Goal: Submit feedback/report problem: Submit feedback/report problem

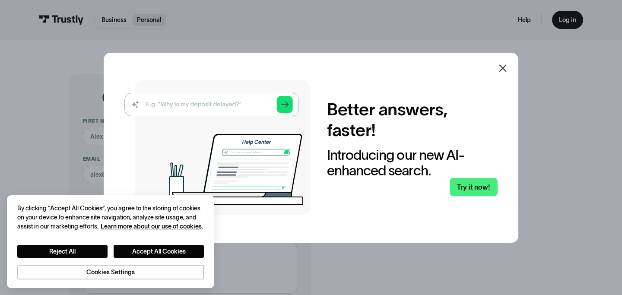
click at [504, 69] on icon at bounding box center [502, 68] width 10 height 10
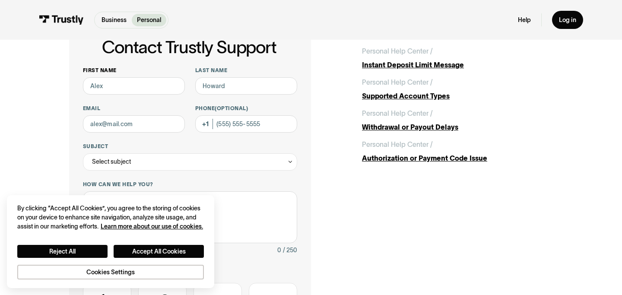
scroll to position [34, 0]
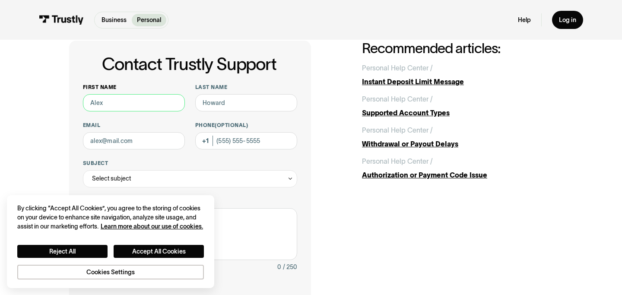
click at [145, 96] on input "First name" at bounding box center [134, 102] width 102 height 17
type input "Scott"
type input "Kean"
type input "scottkean03@gmail.com"
type input "(954) 646-9861"
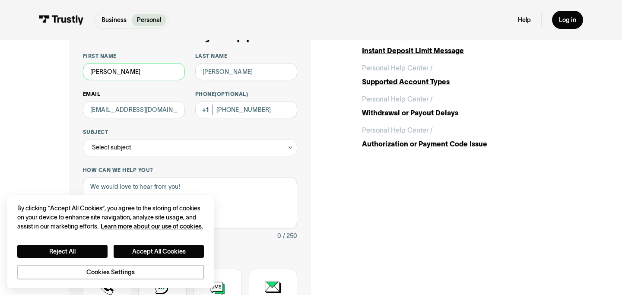
scroll to position [73, 0]
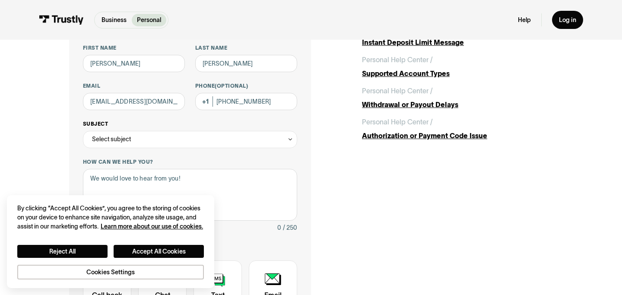
click at [169, 136] on div "Select subject" at bounding box center [190, 139] width 214 height 17
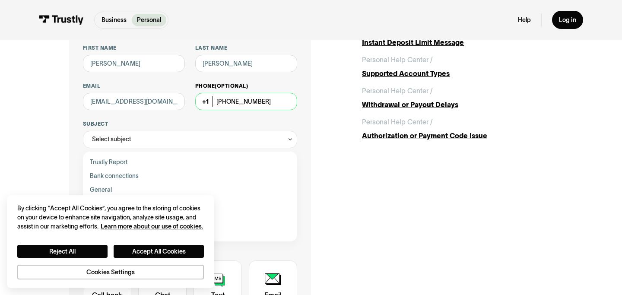
click at [238, 102] on input "(954) 646-9861" at bounding box center [246, 101] width 102 height 17
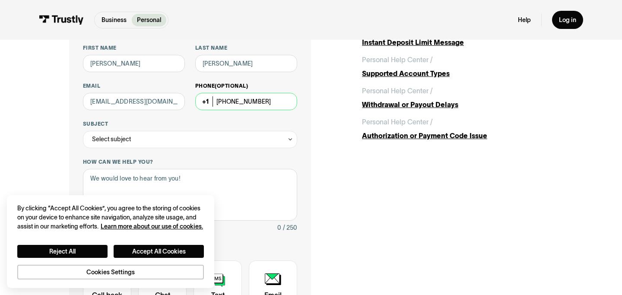
click at [238, 102] on input "(954) 646-9861" at bounding box center [246, 101] width 102 height 17
click at [202, 137] on div "Select subject" at bounding box center [190, 139] width 214 height 17
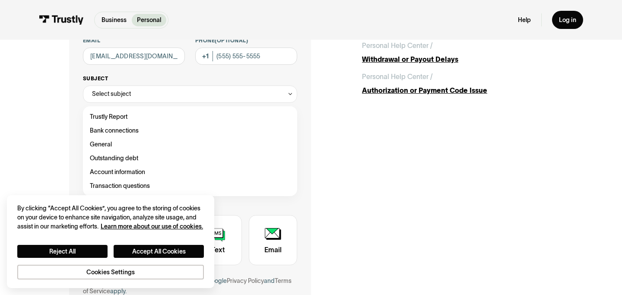
scroll to position [124, 0]
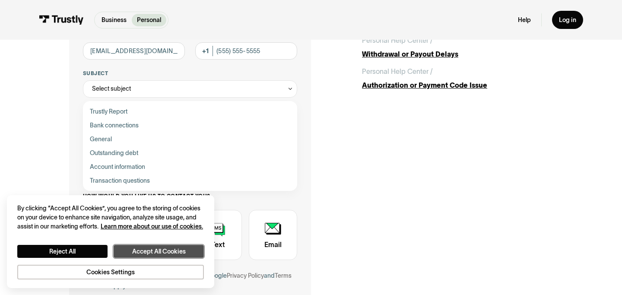
click at [141, 247] on button "Accept All Cookies" at bounding box center [159, 251] width 90 height 13
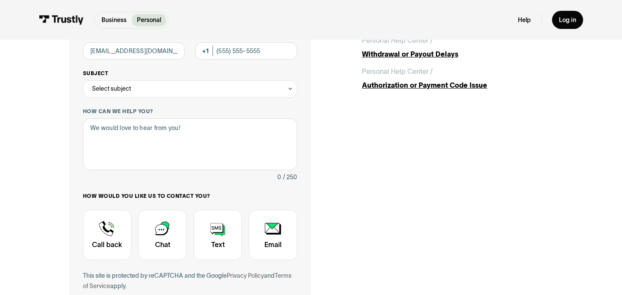
click at [166, 85] on div "Select subject" at bounding box center [190, 88] width 214 height 17
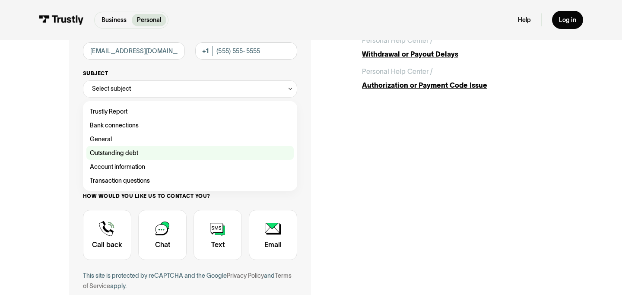
click at [180, 150] on div "Contact Trustly Support" at bounding box center [189, 153] width 207 height 14
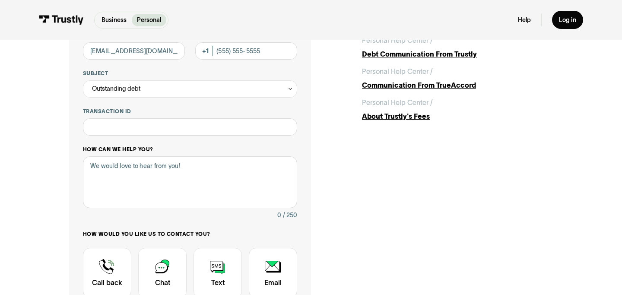
click at [173, 155] on div "How can we help you? 0 / 250" at bounding box center [190, 183] width 214 height 74
click at [172, 164] on textarea "How can we help you?" at bounding box center [190, 182] width 214 height 52
click at [178, 118] on input "Transaction ID" at bounding box center [190, 126] width 214 height 17
click at [198, 92] on div "Outstanding debt" at bounding box center [190, 88] width 214 height 17
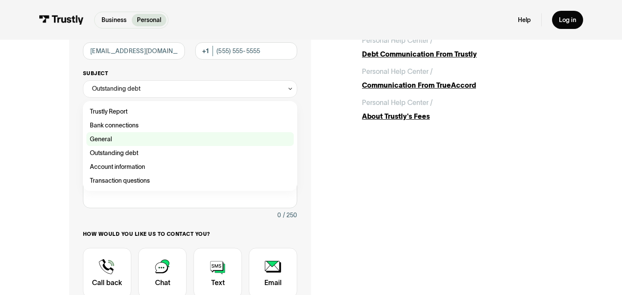
click at [165, 136] on div "Contact Trustly Support" at bounding box center [189, 139] width 207 height 14
type input "*******"
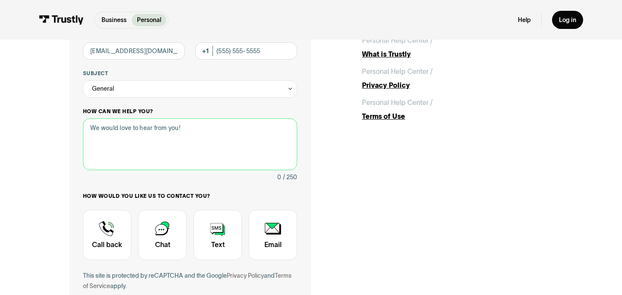
click at [159, 149] on textarea "How can we help you?" at bounding box center [190, 144] width 214 height 52
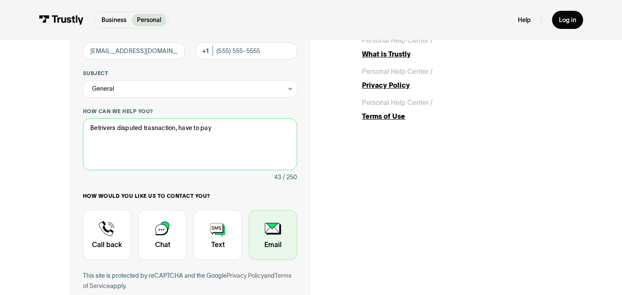
type textarea "Betrivers disputed trasnaction, have to pay"
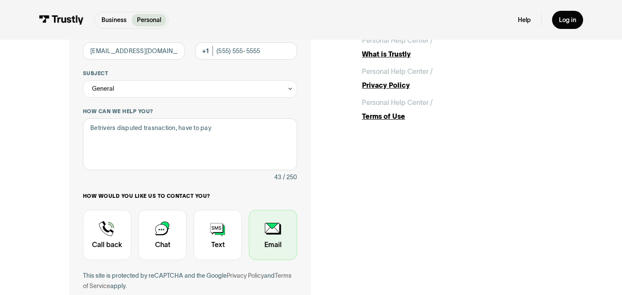
click at [265, 236] on div "Contact Trustly Support" at bounding box center [273, 235] width 48 height 50
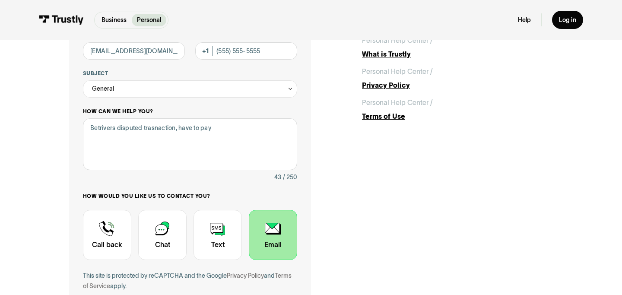
scroll to position [225, 0]
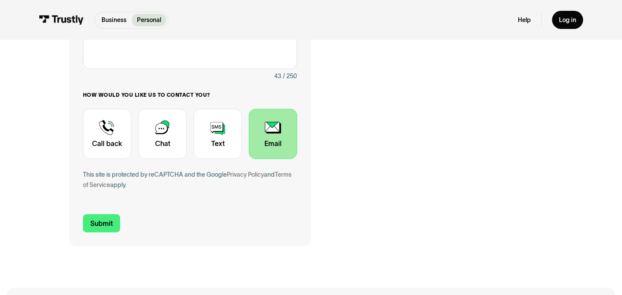
click at [106, 234] on div "Contact Trustly Support First name Scott Last name Kean Email scottkean03@gmail…" at bounding box center [190, 48] width 242 height 396
click at [107, 231] on input "Submit" at bounding box center [101, 223] width 37 height 18
click at [109, 223] on input "Submit" at bounding box center [101, 223] width 37 height 18
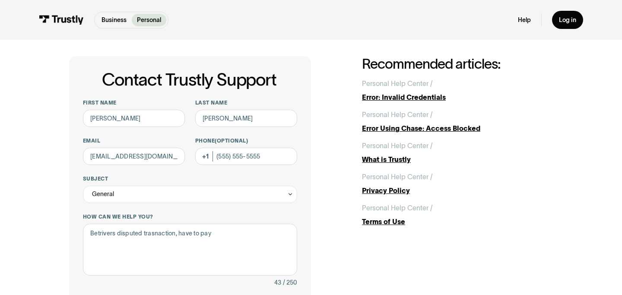
scroll to position [256, 0]
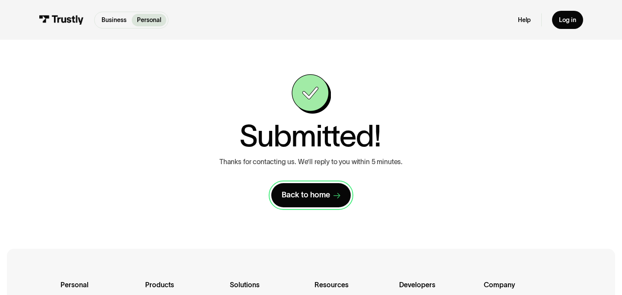
click at [311, 193] on div "Back to home" at bounding box center [306, 195] width 48 height 10
